Goal: Browse casually: Explore the website without a specific task or goal

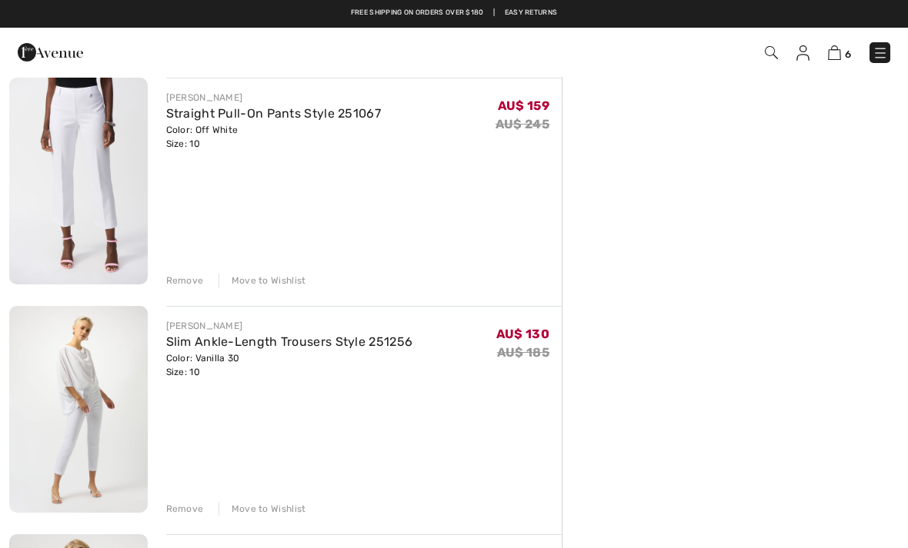
scroll to position [573, 0]
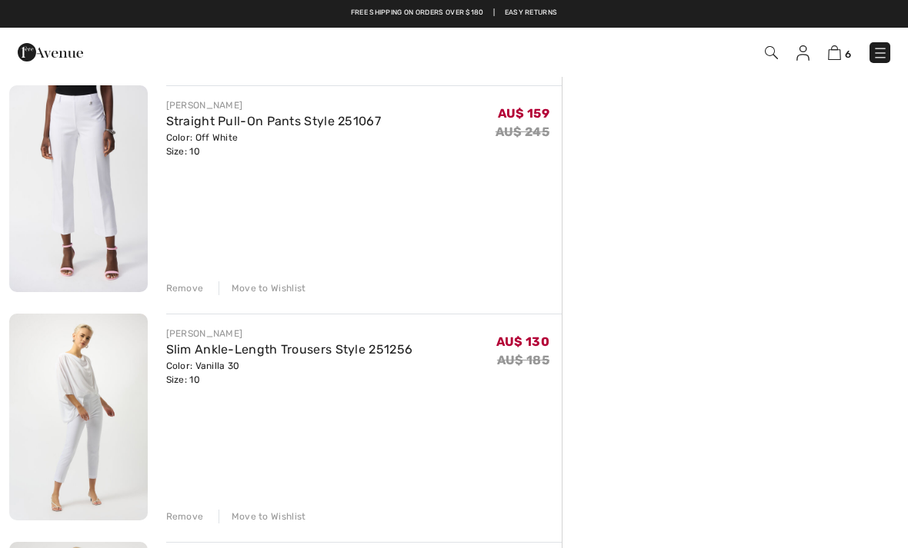
click at [326, 127] on link "Straight Pull-On Pants Style 251067" at bounding box center [273, 121] width 215 height 15
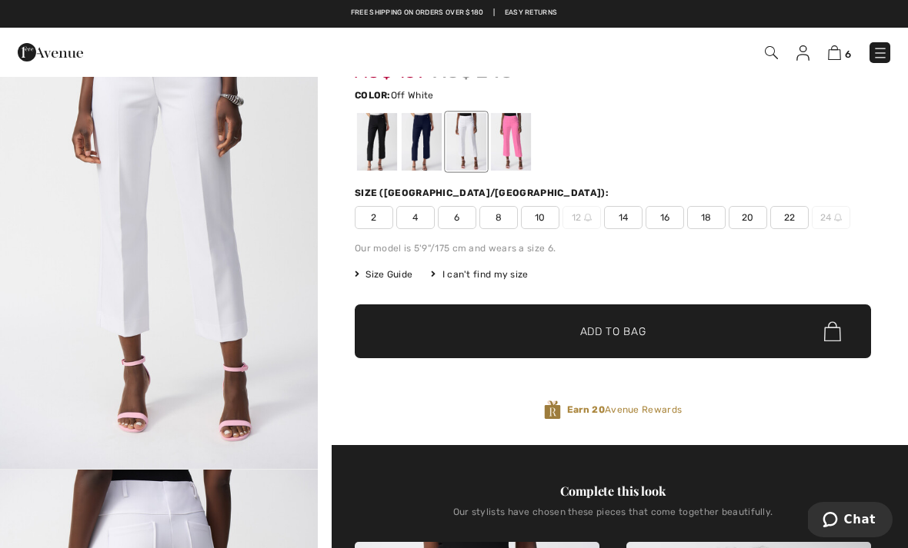
scroll to position [78, 0]
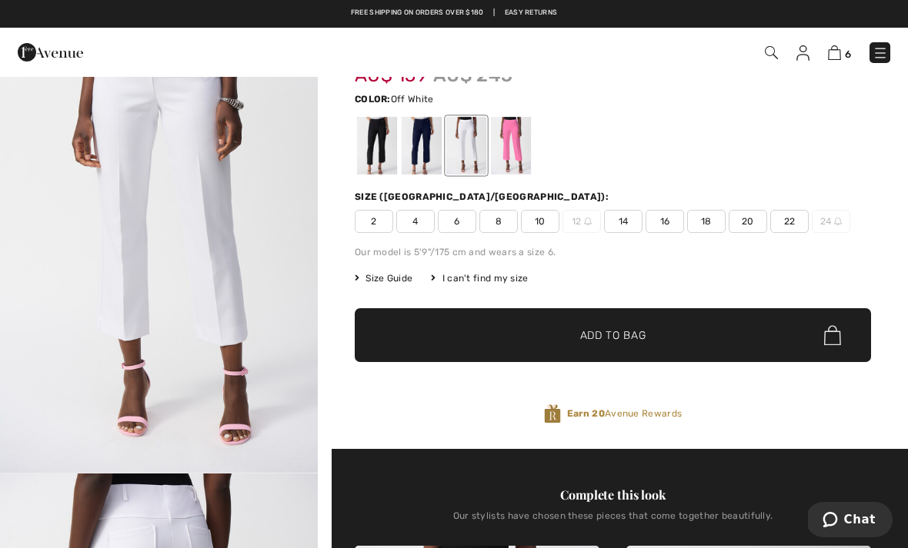
click at [384, 161] on div at bounding box center [377, 146] width 40 height 58
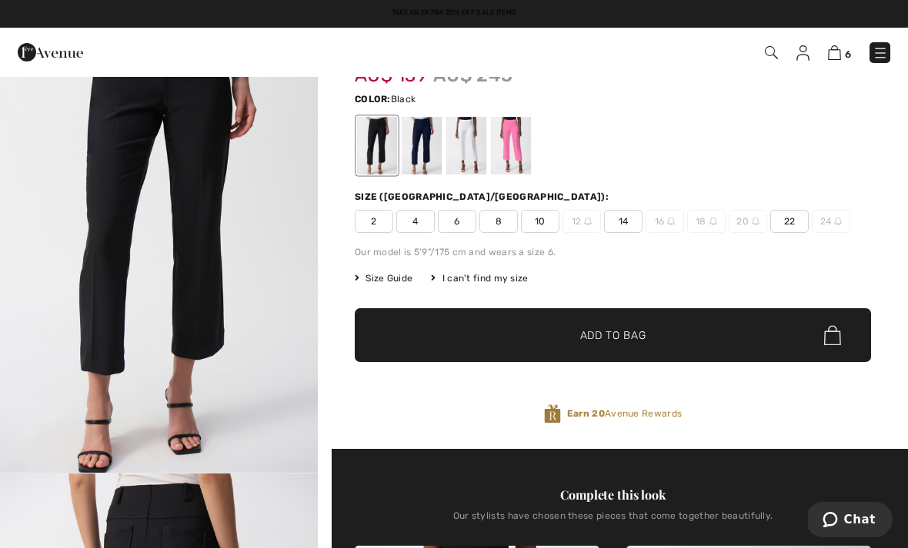
click at [432, 164] on div at bounding box center [422, 146] width 40 height 58
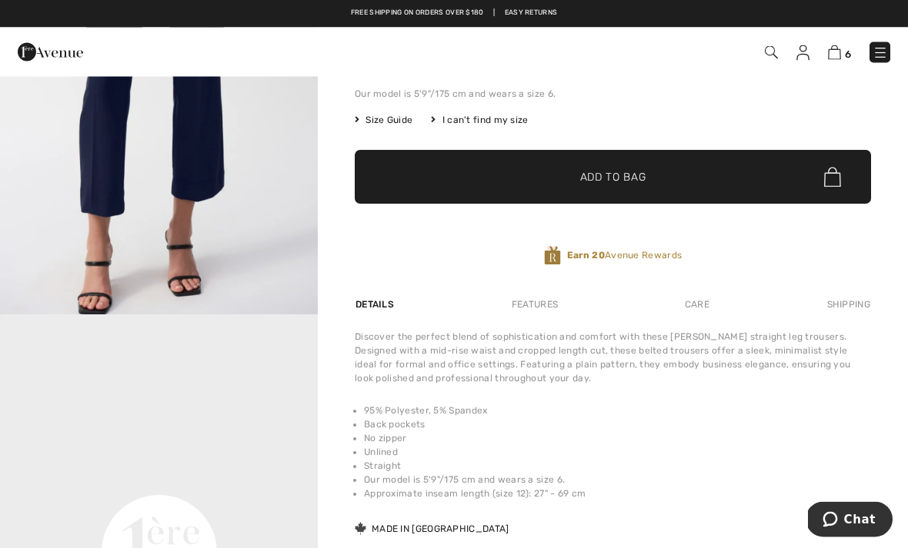
scroll to position [237, 0]
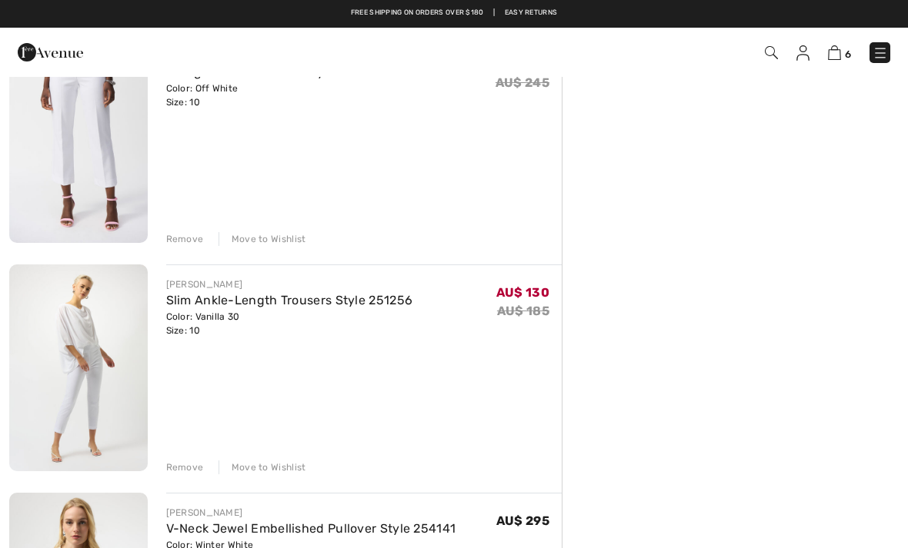
click at [342, 305] on link "Slim Ankle-Length Trousers Style 251256" at bounding box center [289, 300] width 247 height 15
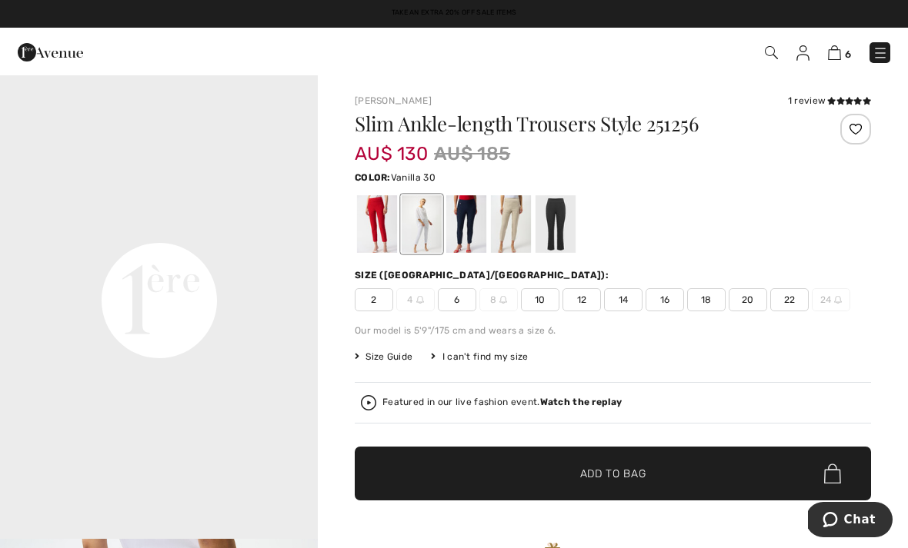
scroll to position [1024, 0]
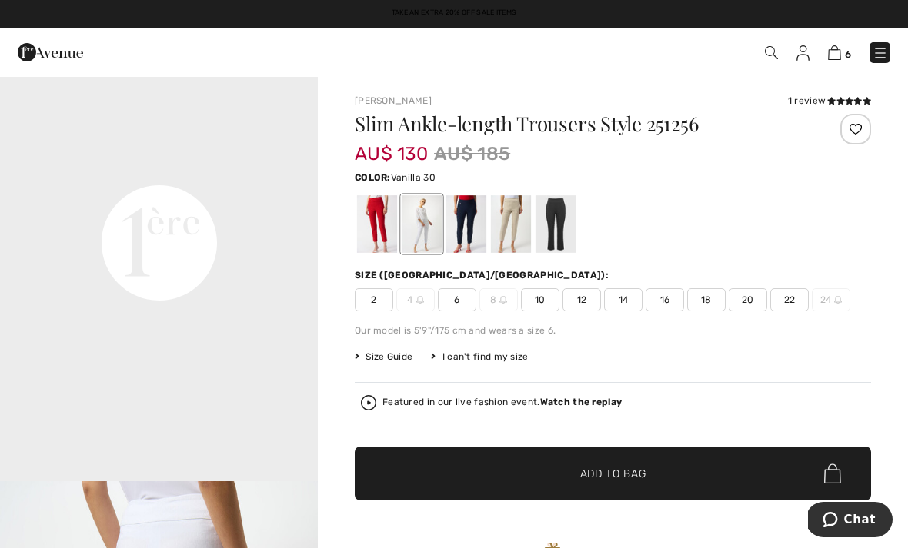
click at [387, 241] on div at bounding box center [377, 224] width 40 height 58
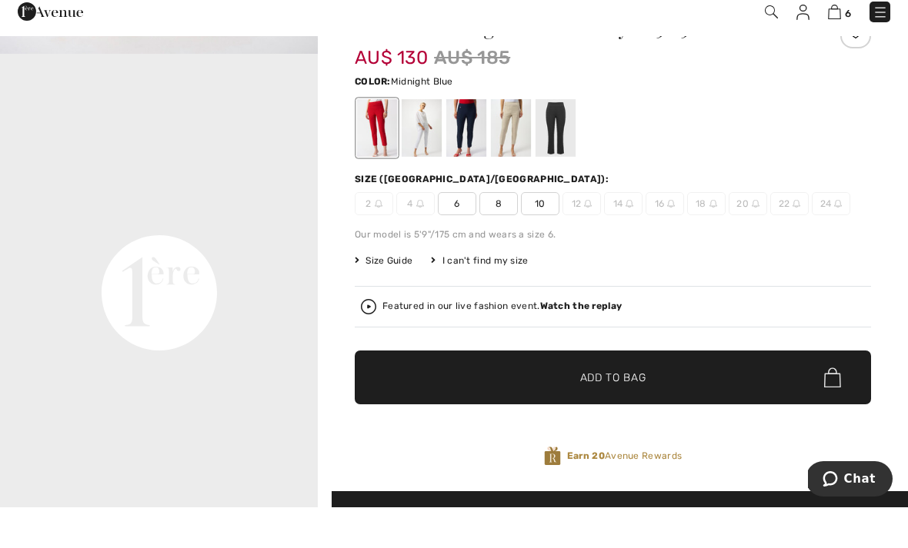
scroll to position [96, 0]
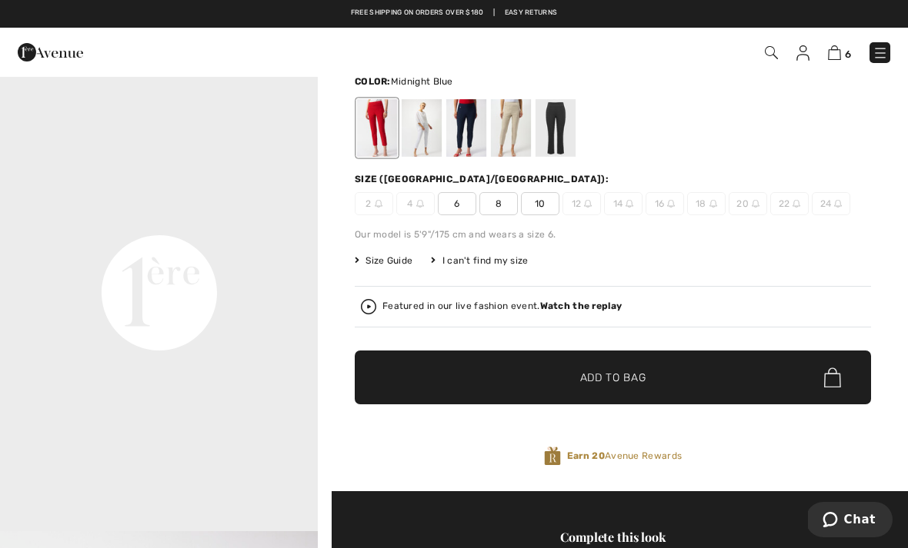
click at [428, 135] on div at bounding box center [422, 128] width 40 height 58
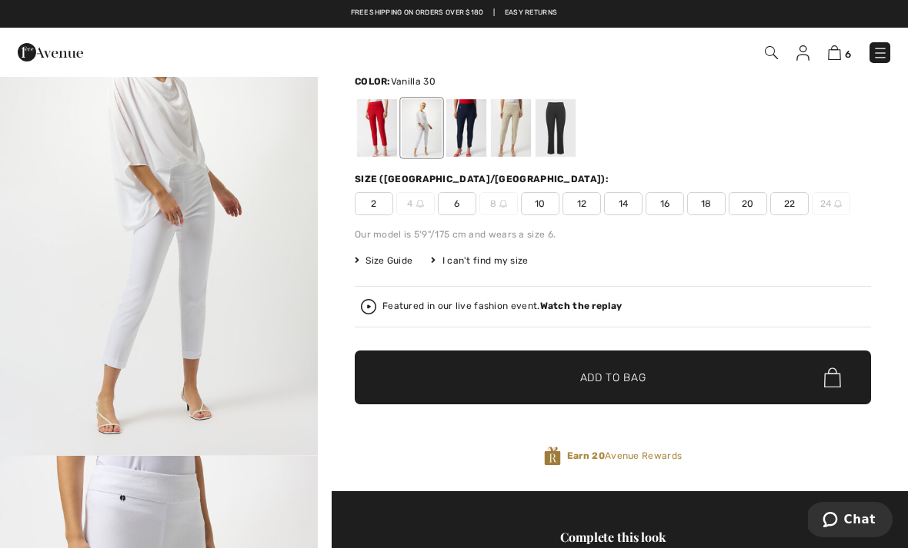
click at [516, 138] on div at bounding box center [511, 128] width 40 height 58
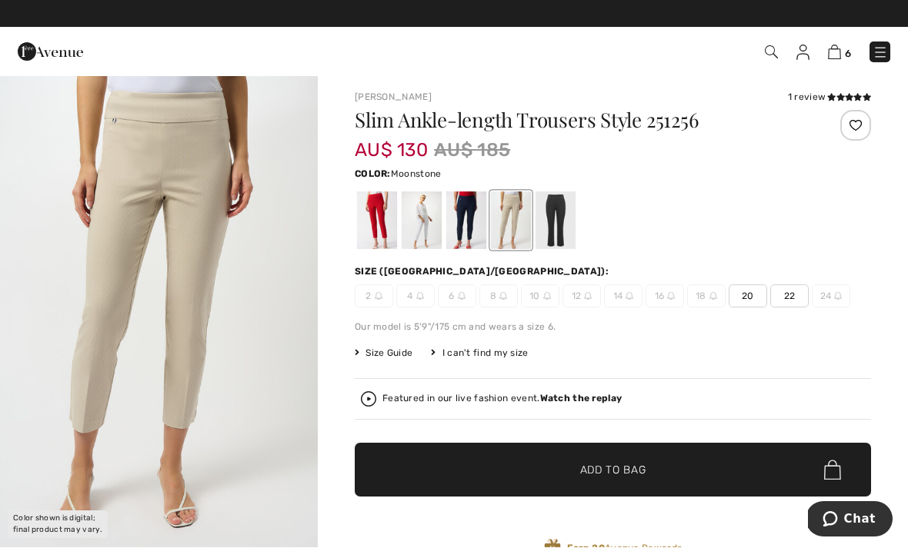
scroll to position [4, 0]
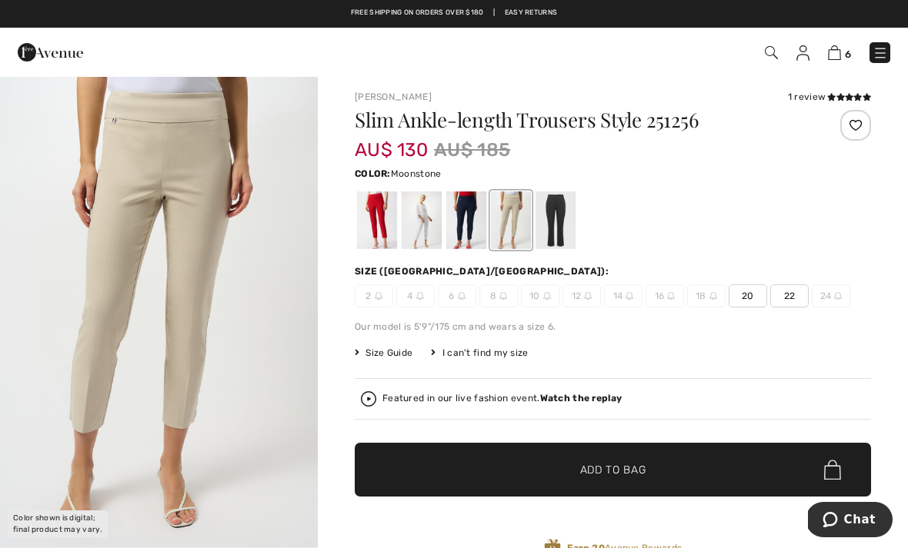
click at [412, 227] on div at bounding box center [422, 221] width 40 height 58
